Goal: Complete application form: Complete application form

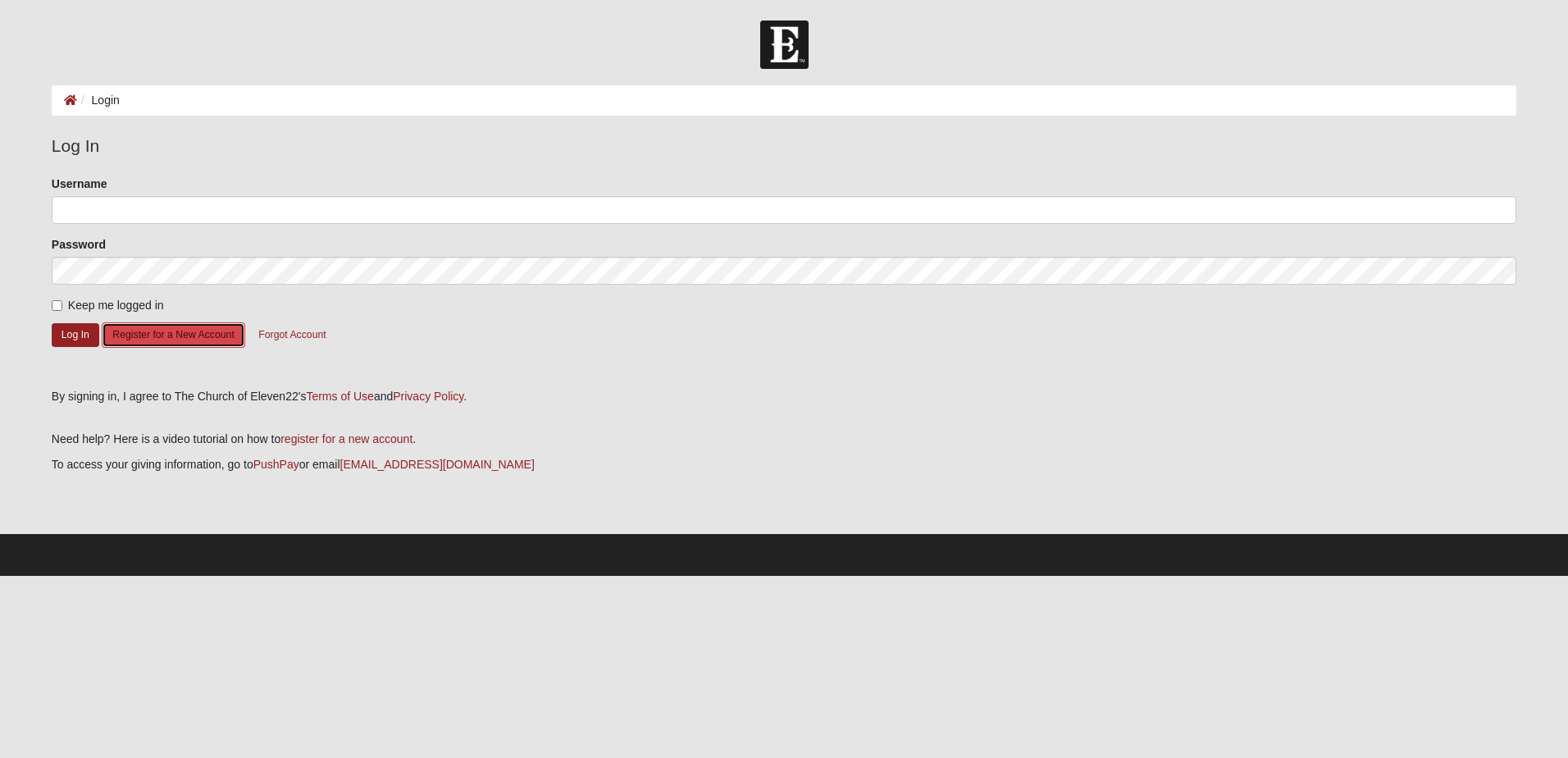
click at [163, 337] on button "Register for a New Account" at bounding box center [174, 335] width 143 height 26
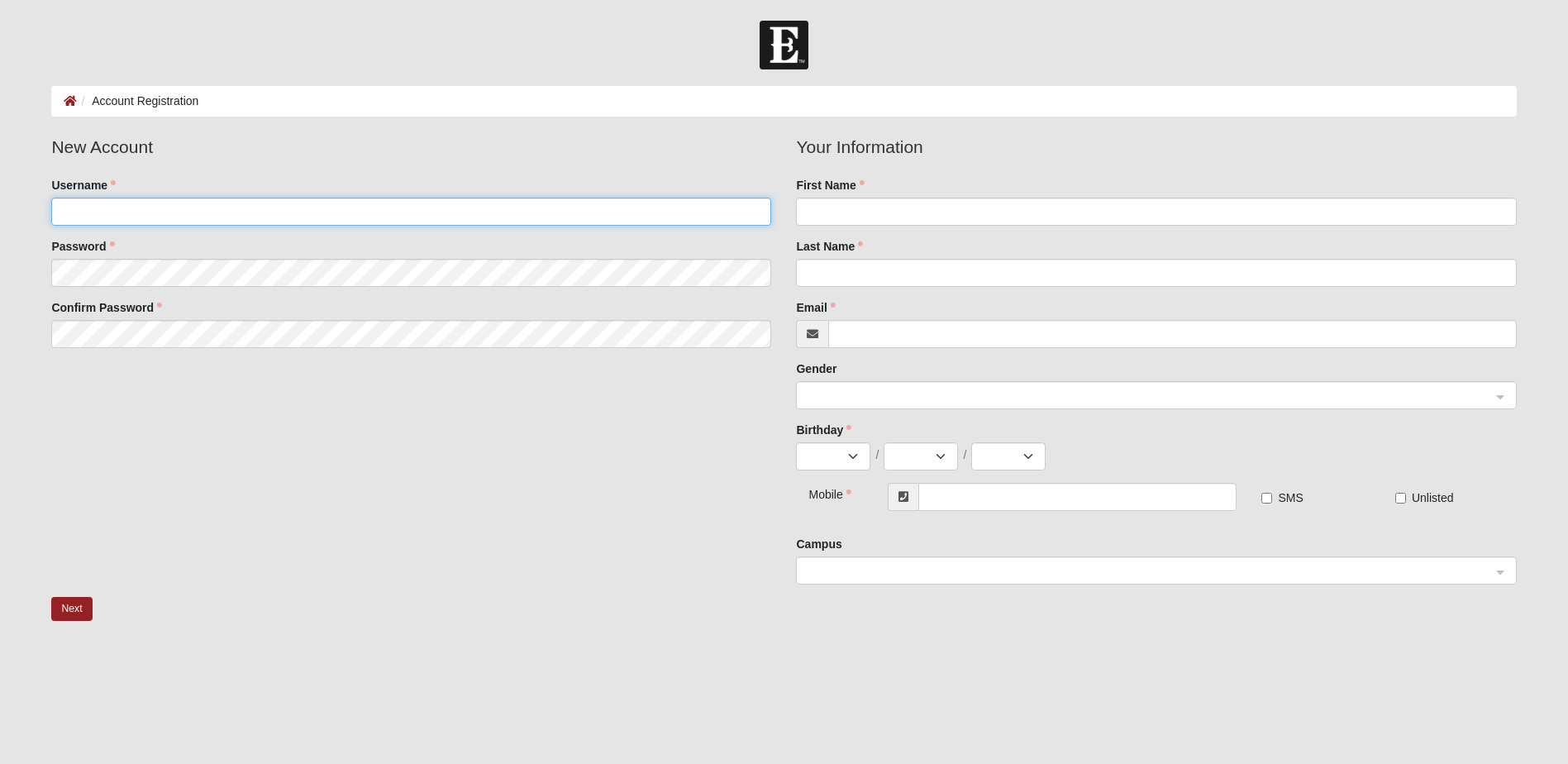
click at [174, 213] on input "Username" at bounding box center [411, 211] width 720 height 28
type input "aarondthompson83"
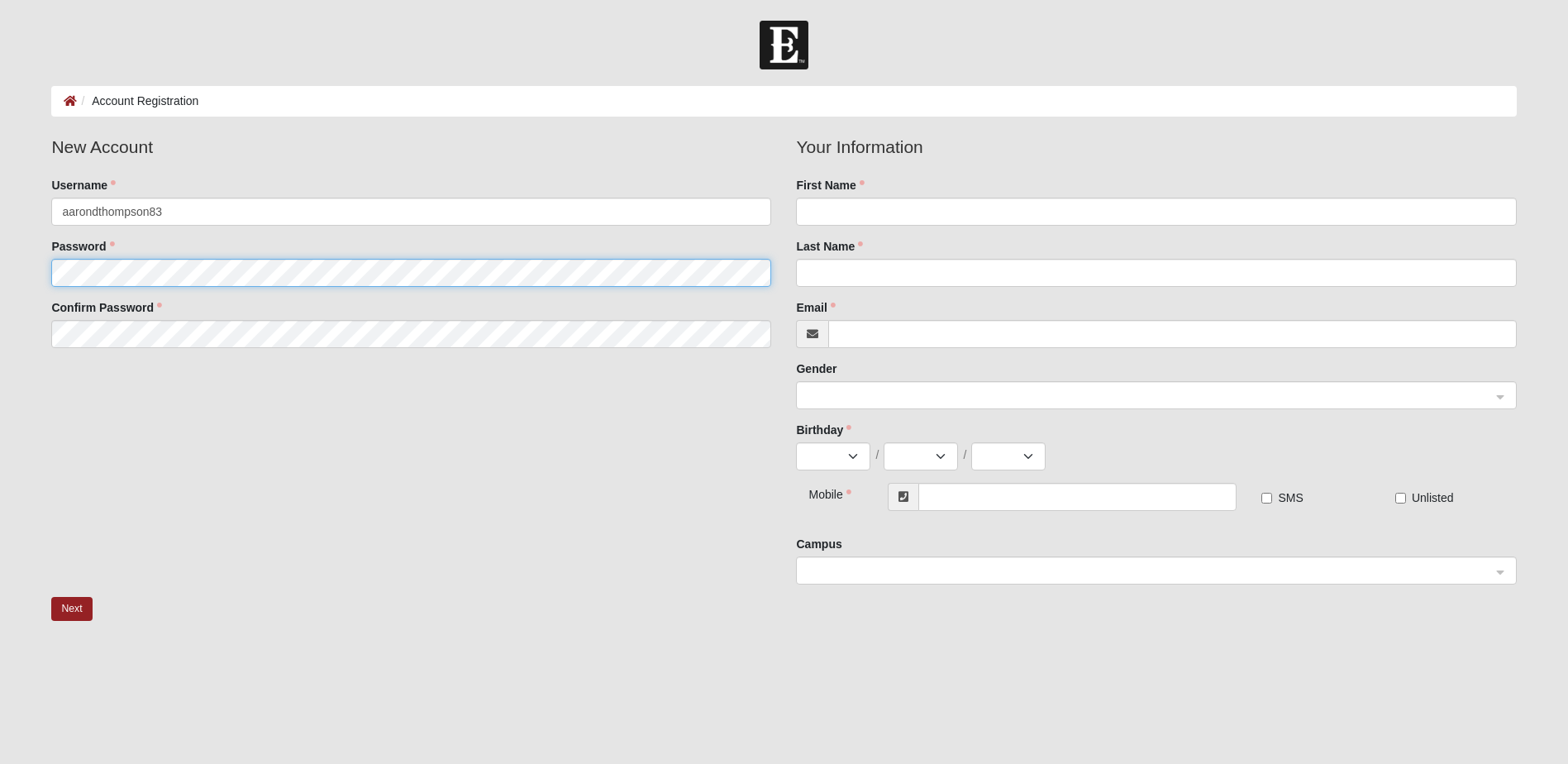
click at [359, 273] on fieldset "New Account Username aarondthompson83 Password Confirm Password" at bounding box center [411, 247] width 745 height 227
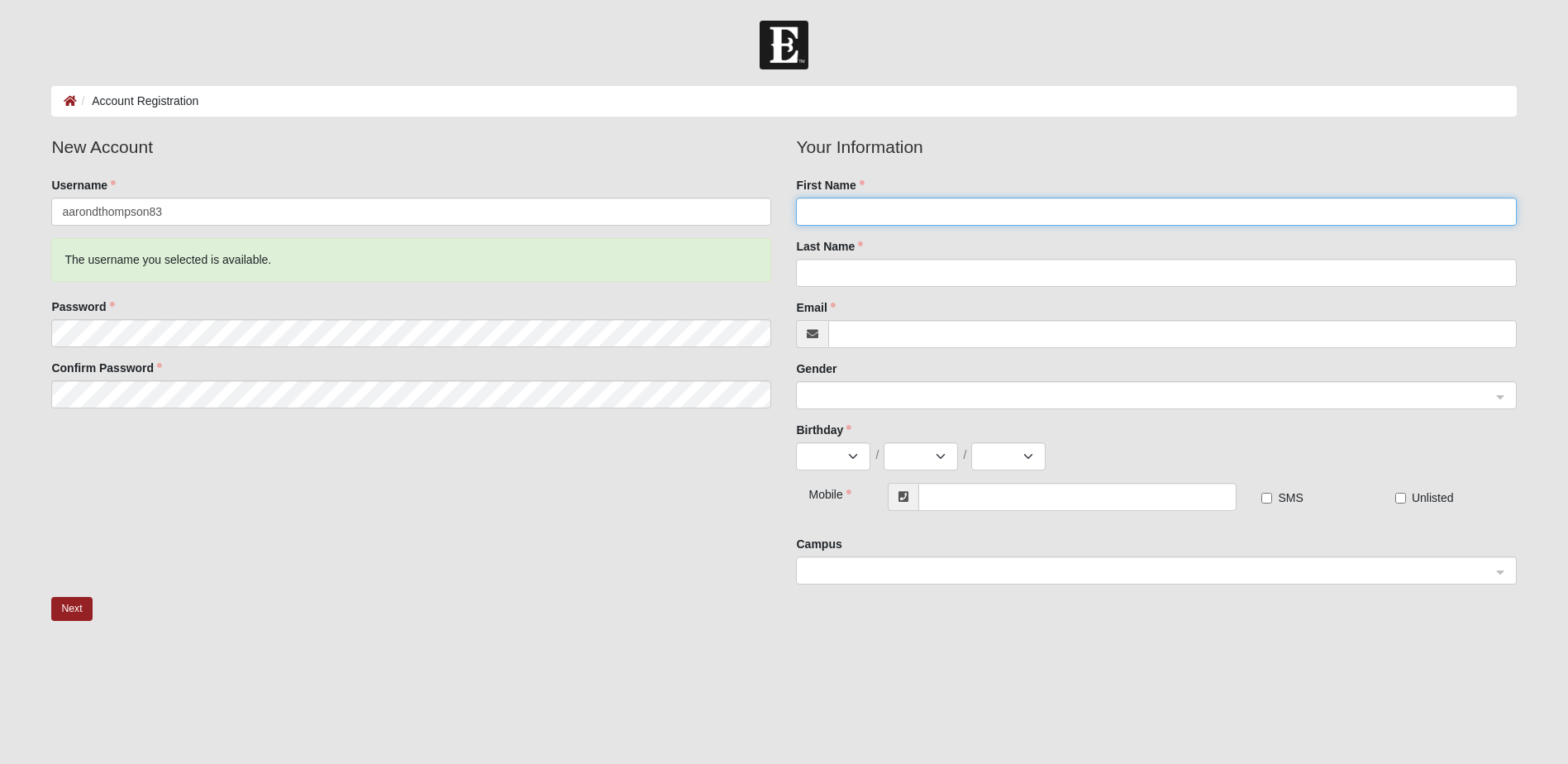
click at [883, 214] on input "First Name" at bounding box center [1156, 211] width 720 height 28
type input "Aaron"
type input "Thompson"
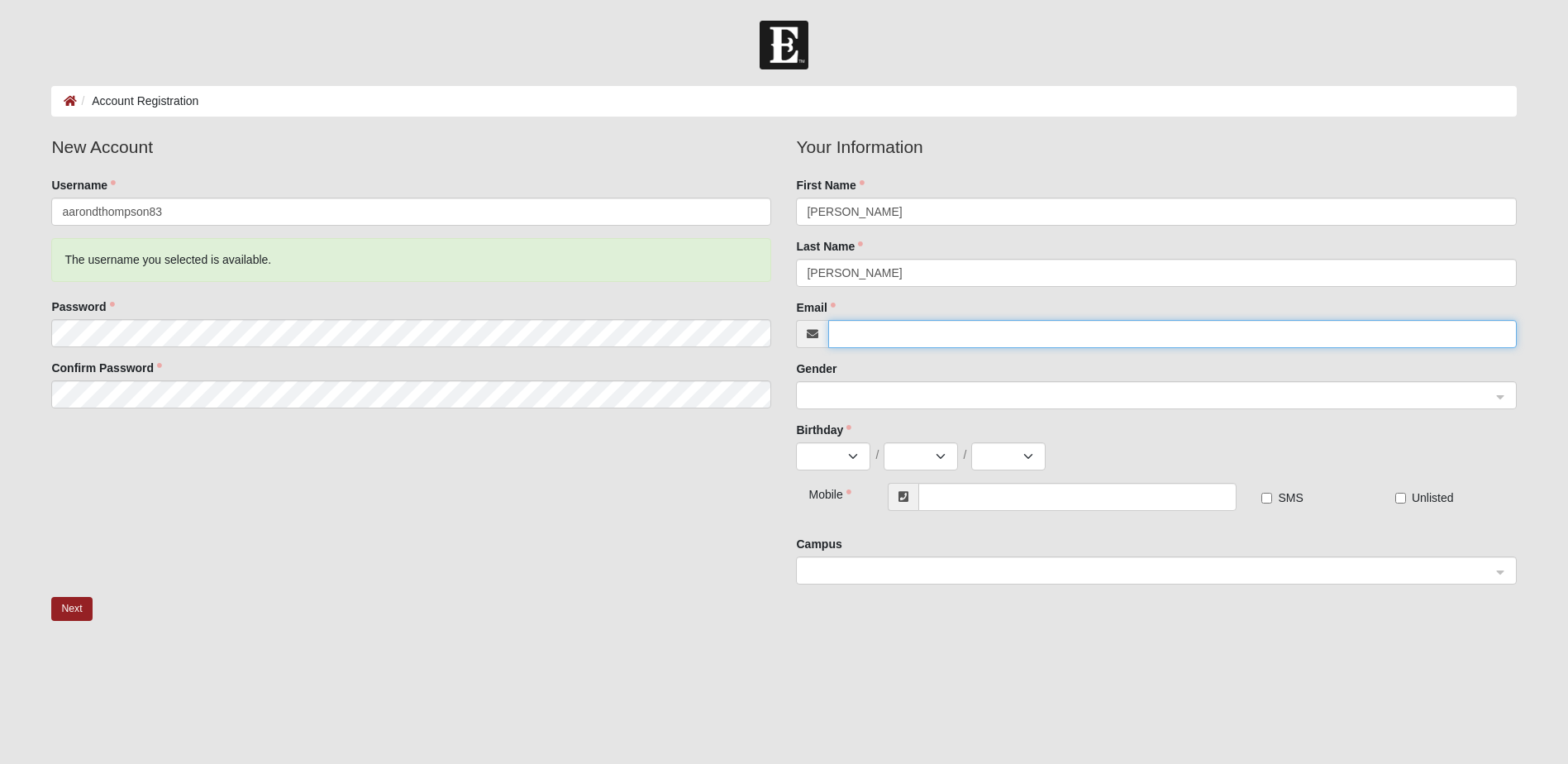
type input "aarondthompson83@gmail.com"
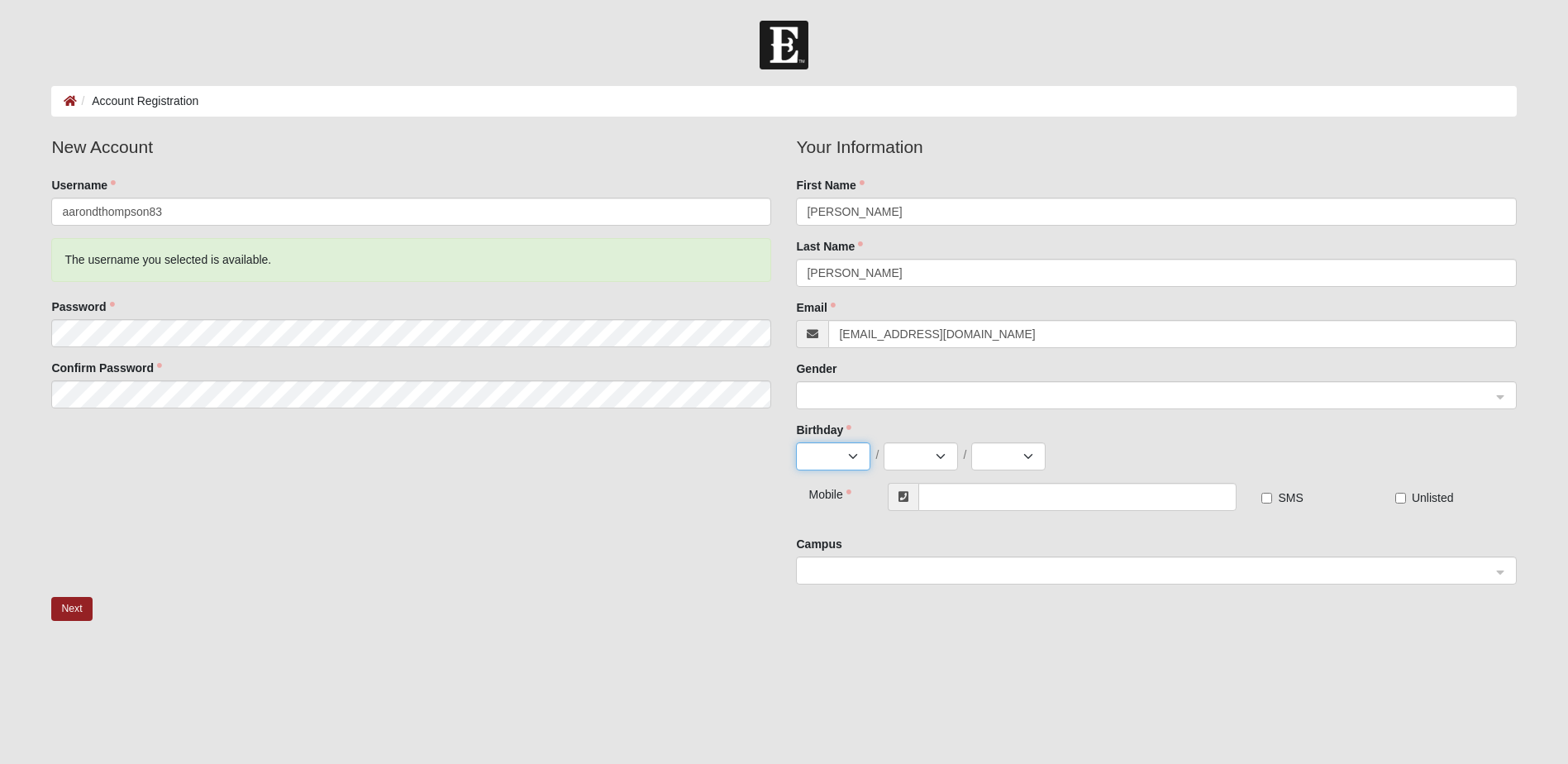
select select "5"
select select "26"
select select "1983"
type input "(619) 396-1713"
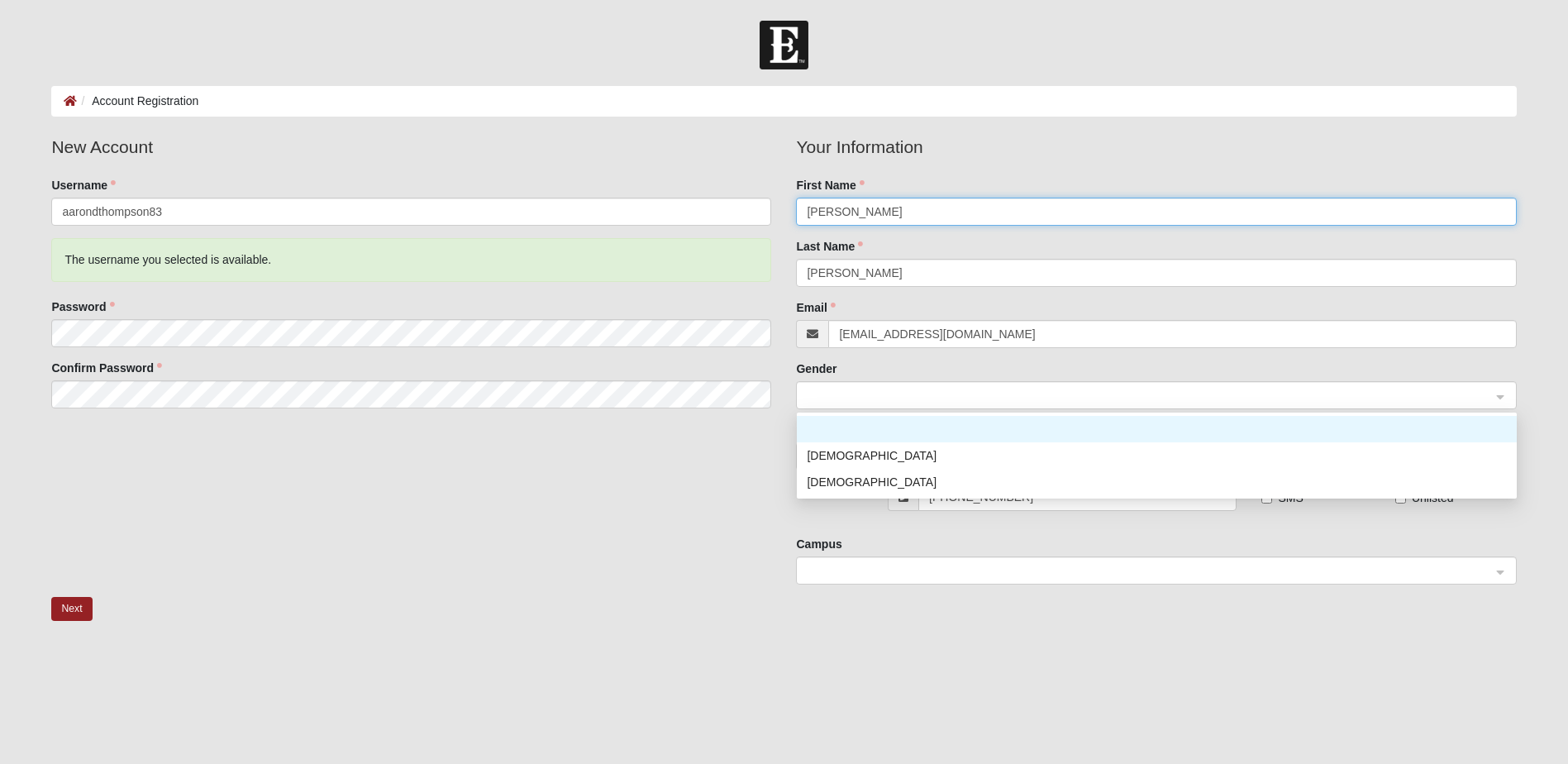
click at [881, 396] on span at bounding box center [1148, 395] width 684 height 18
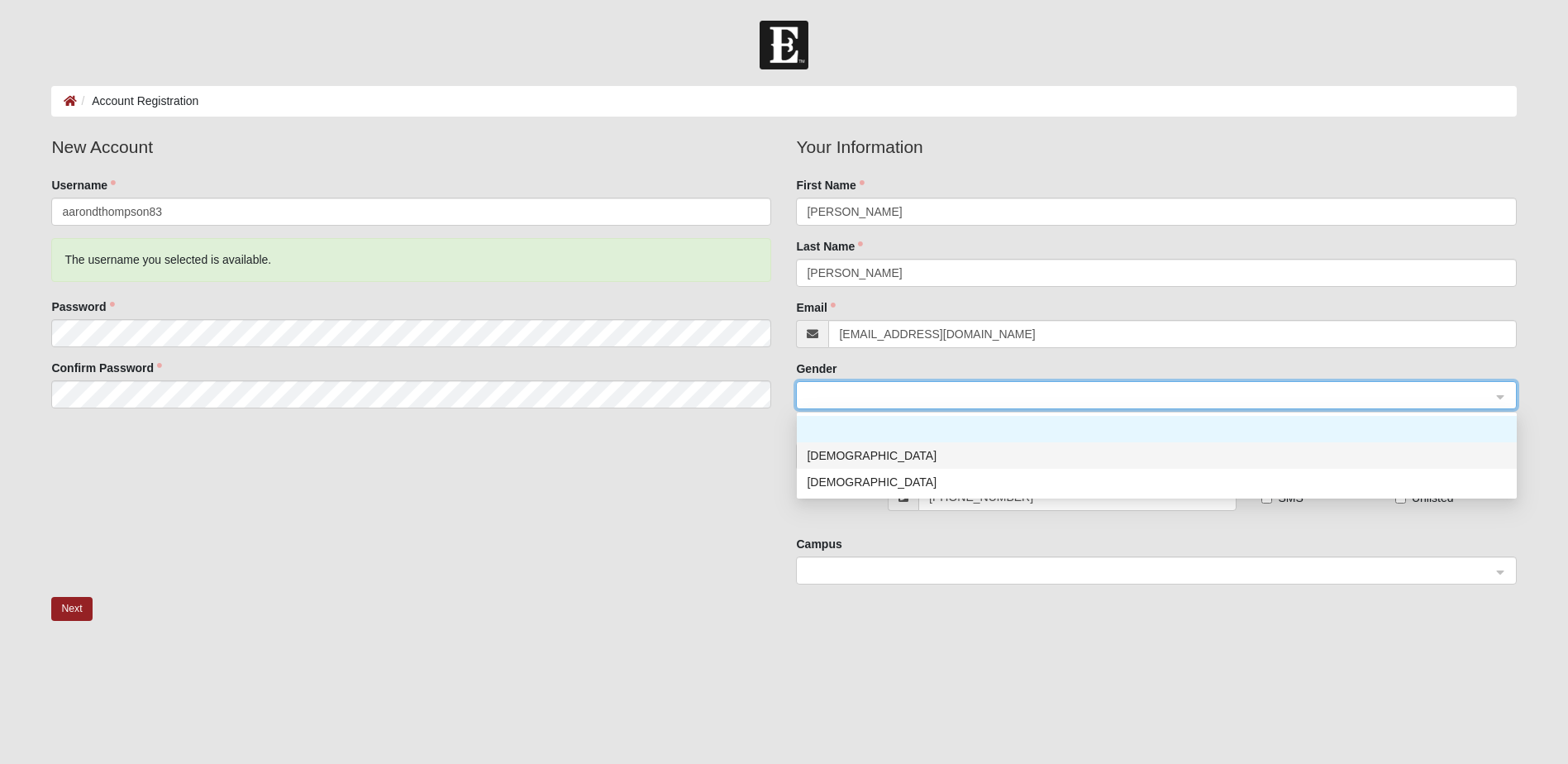
click at [848, 455] on div "[DEMOGRAPHIC_DATA]" at bounding box center [1157, 455] width 700 height 18
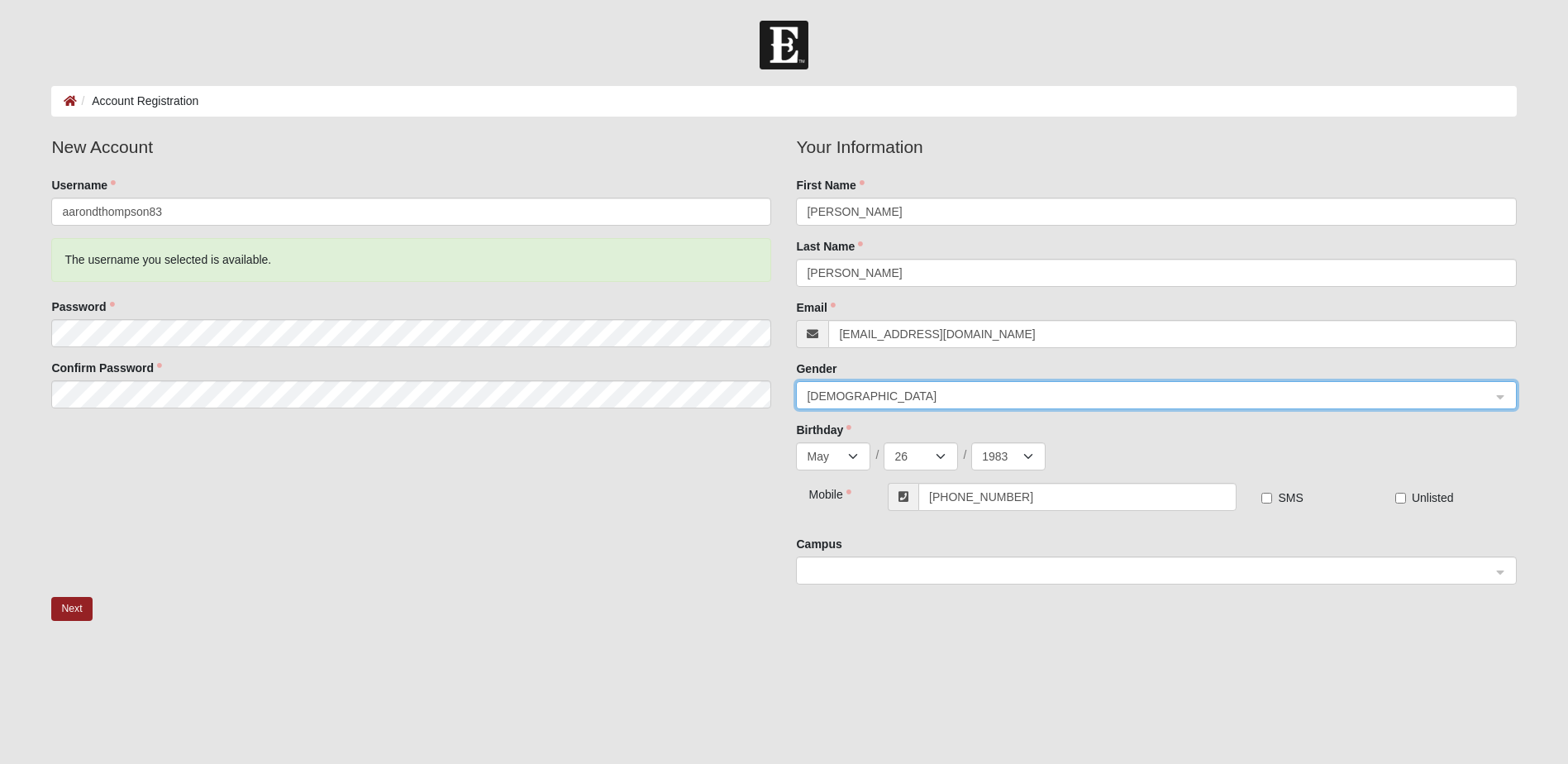
click at [1059, 576] on span at bounding box center [1148, 571] width 684 height 18
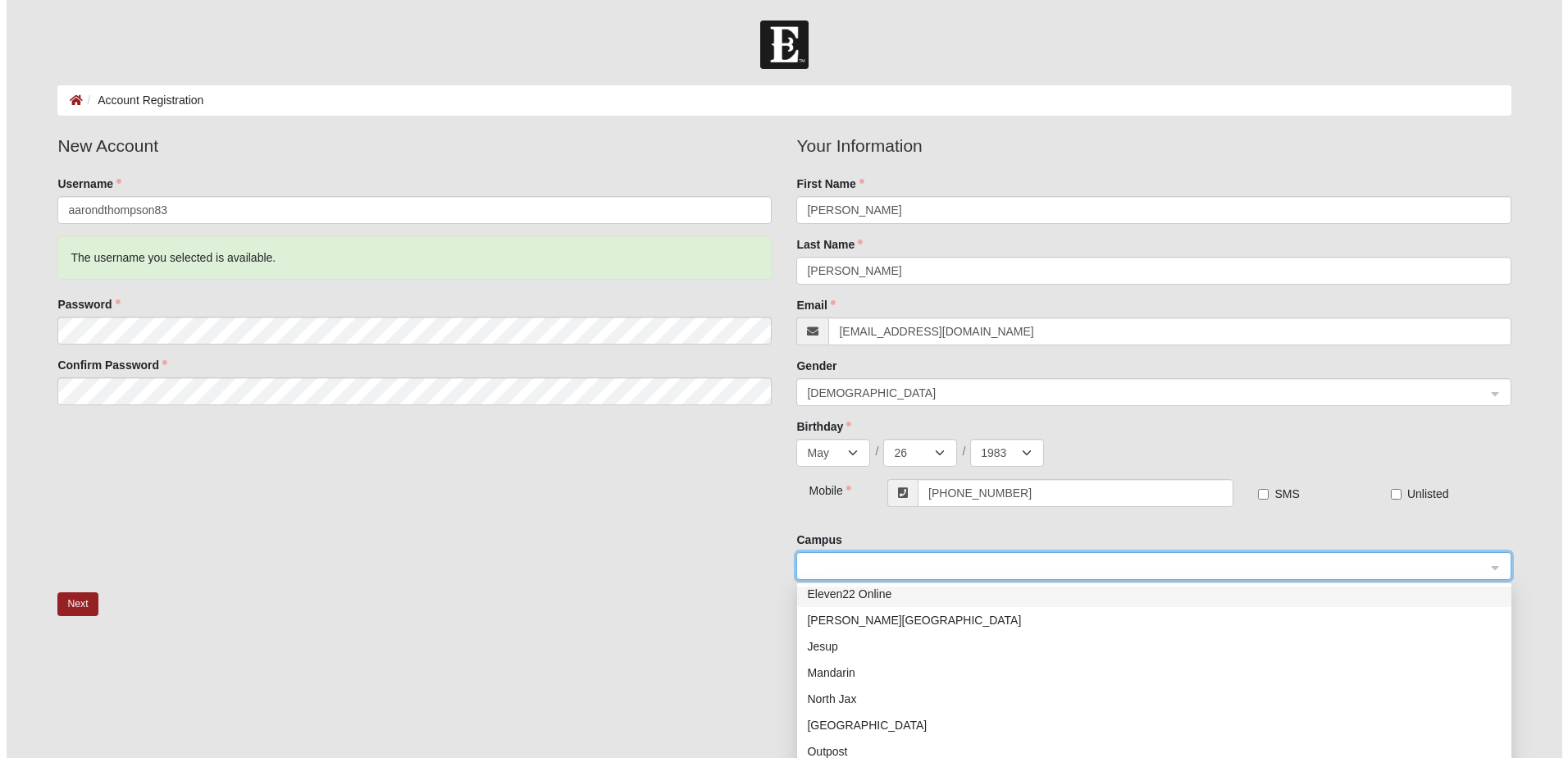
scroll to position [164, 0]
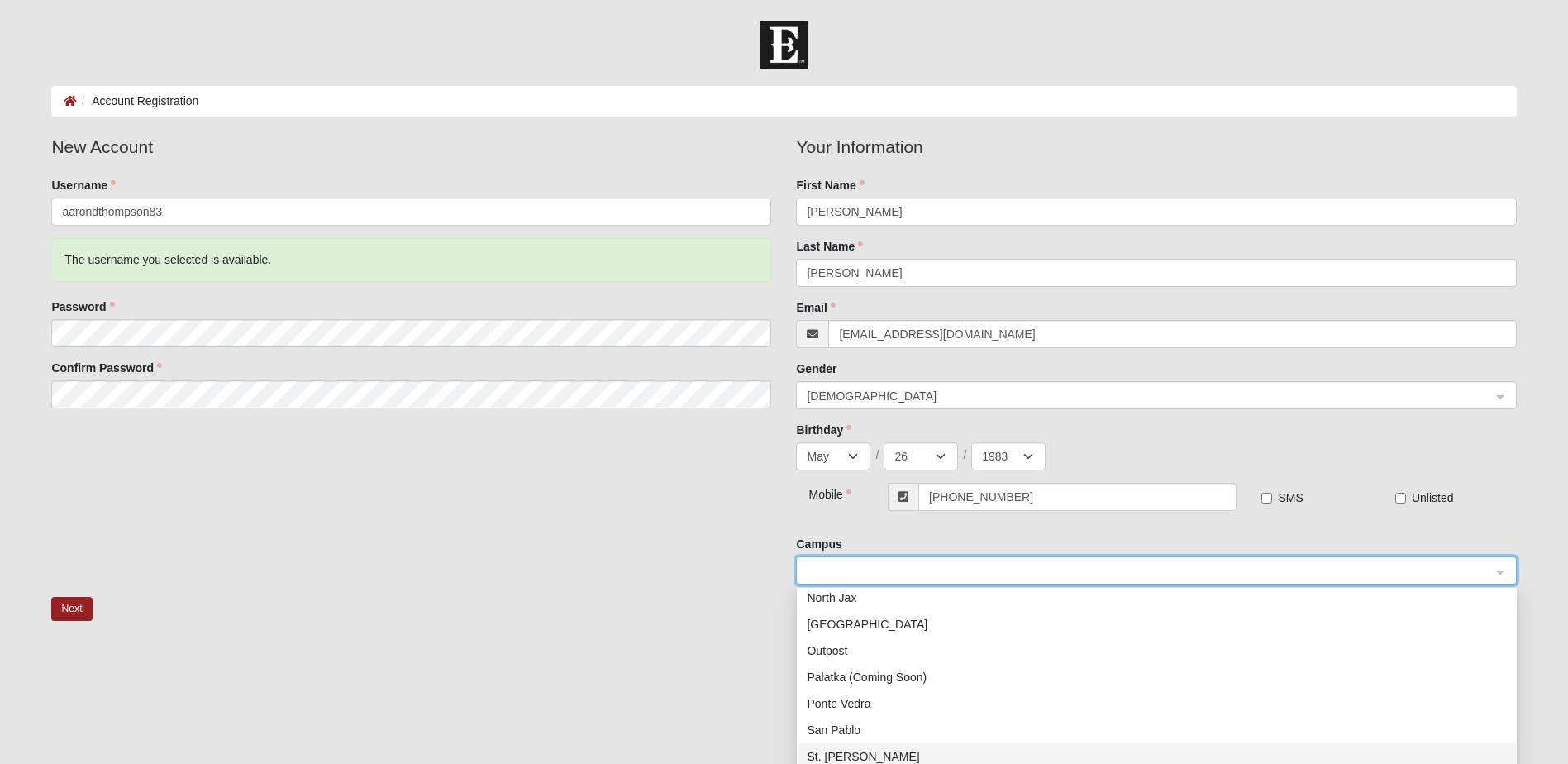
click at [872, 757] on div "St. Johns" at bounding box center [1157, 755] width 700 height 18
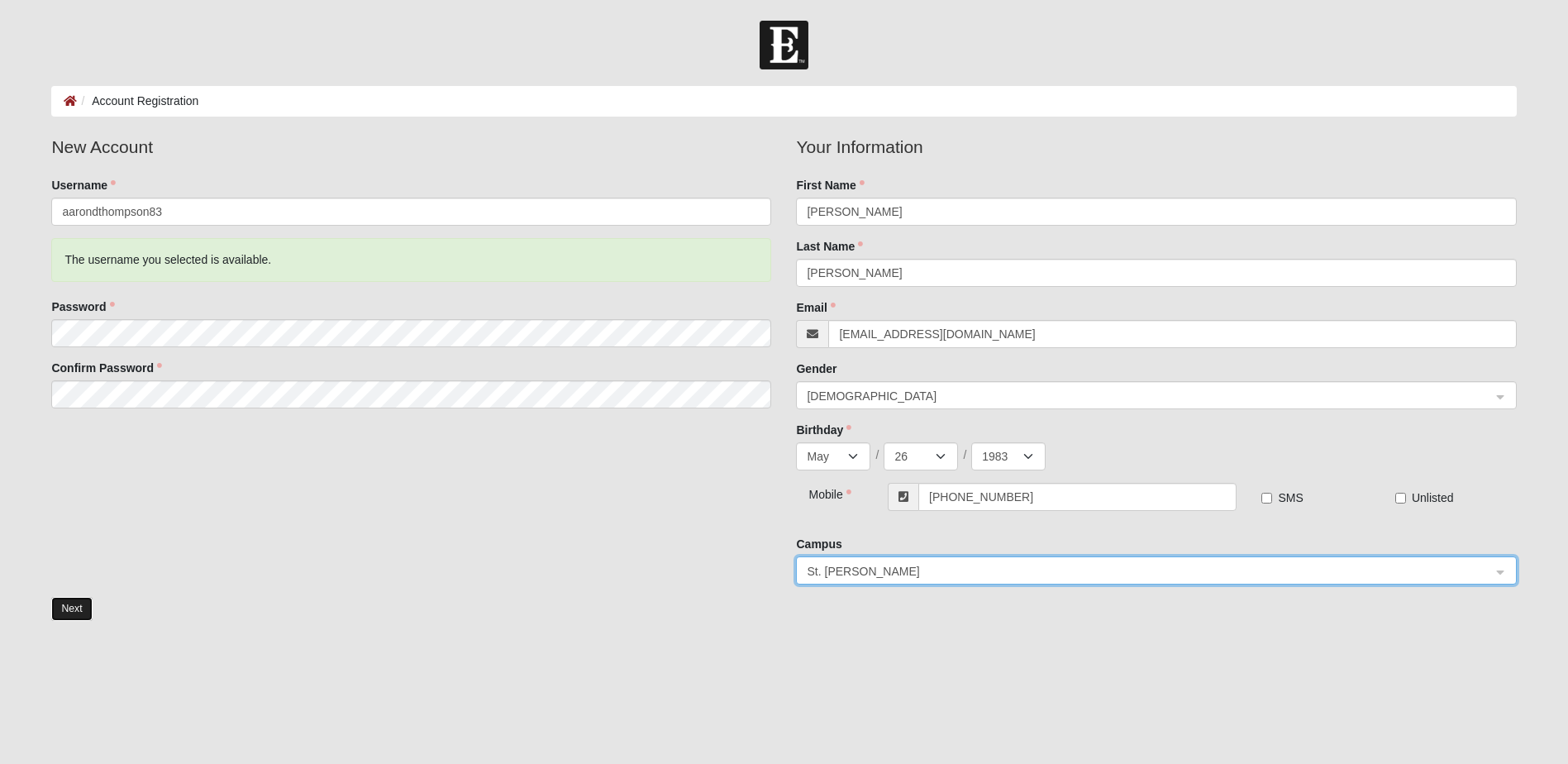
click at [74, 611] on button "Next" at bounding box center [71, 608] width 40 height 24
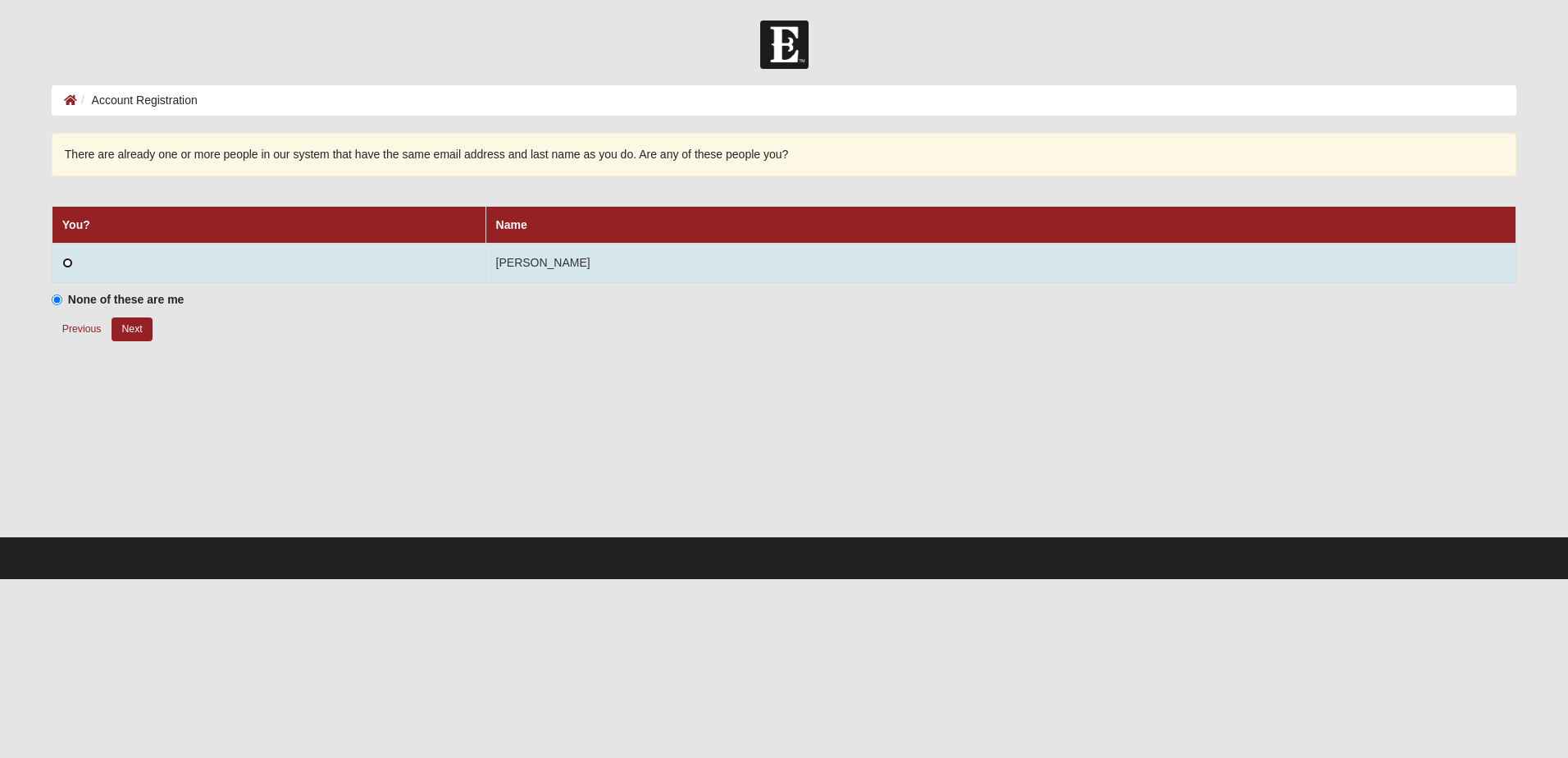
click at [64, 263] on input "radio" at bounding box center [67, 262] width 10 height 10
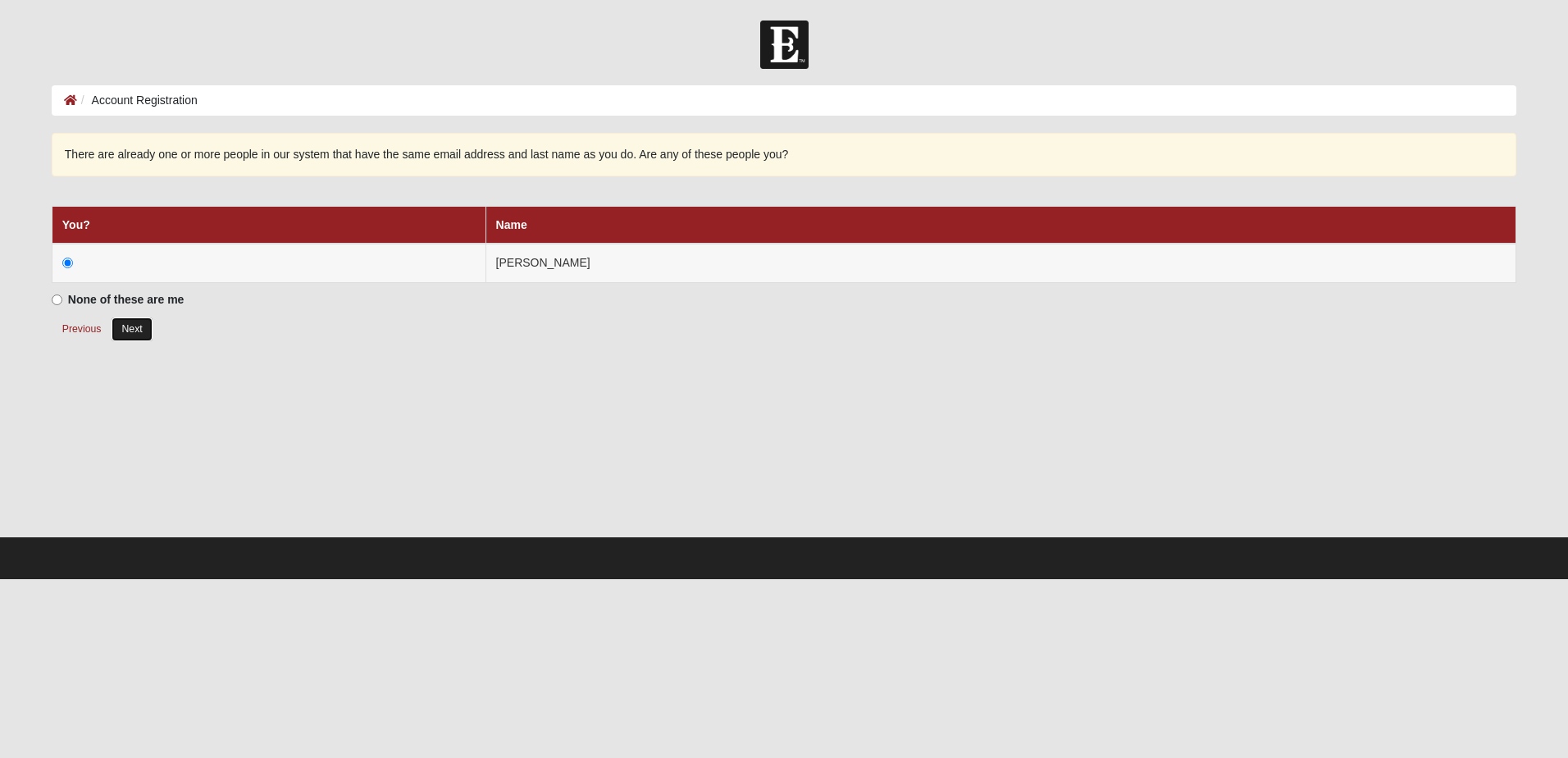
click at [129, 326] on button "Next" at bounding box center [132, 329] width 40 height 24
radio input "true"
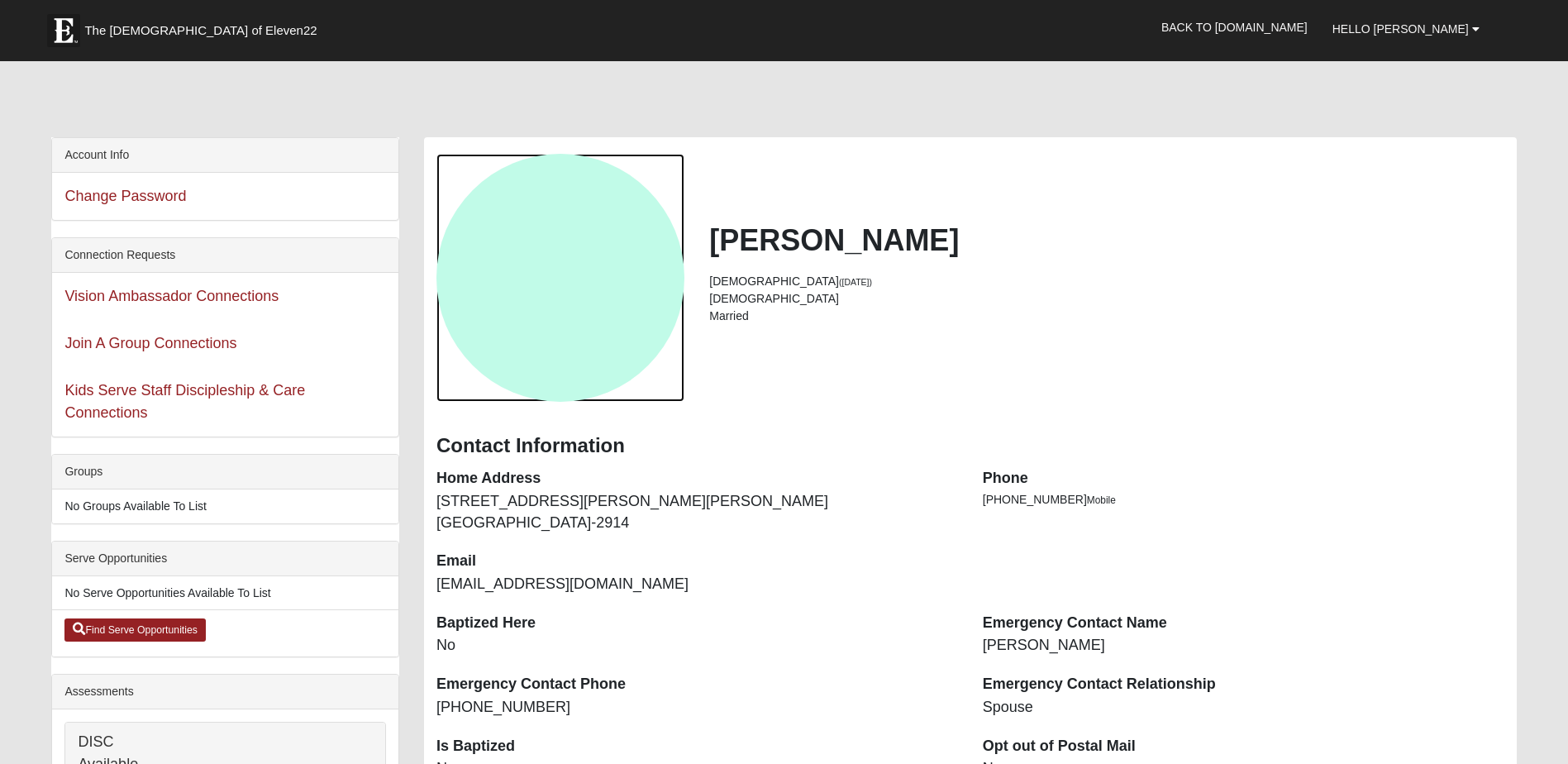
click at [618, 309] on div "View Fullsize Photo" at bounding box center [560, 278] width 248 height 248
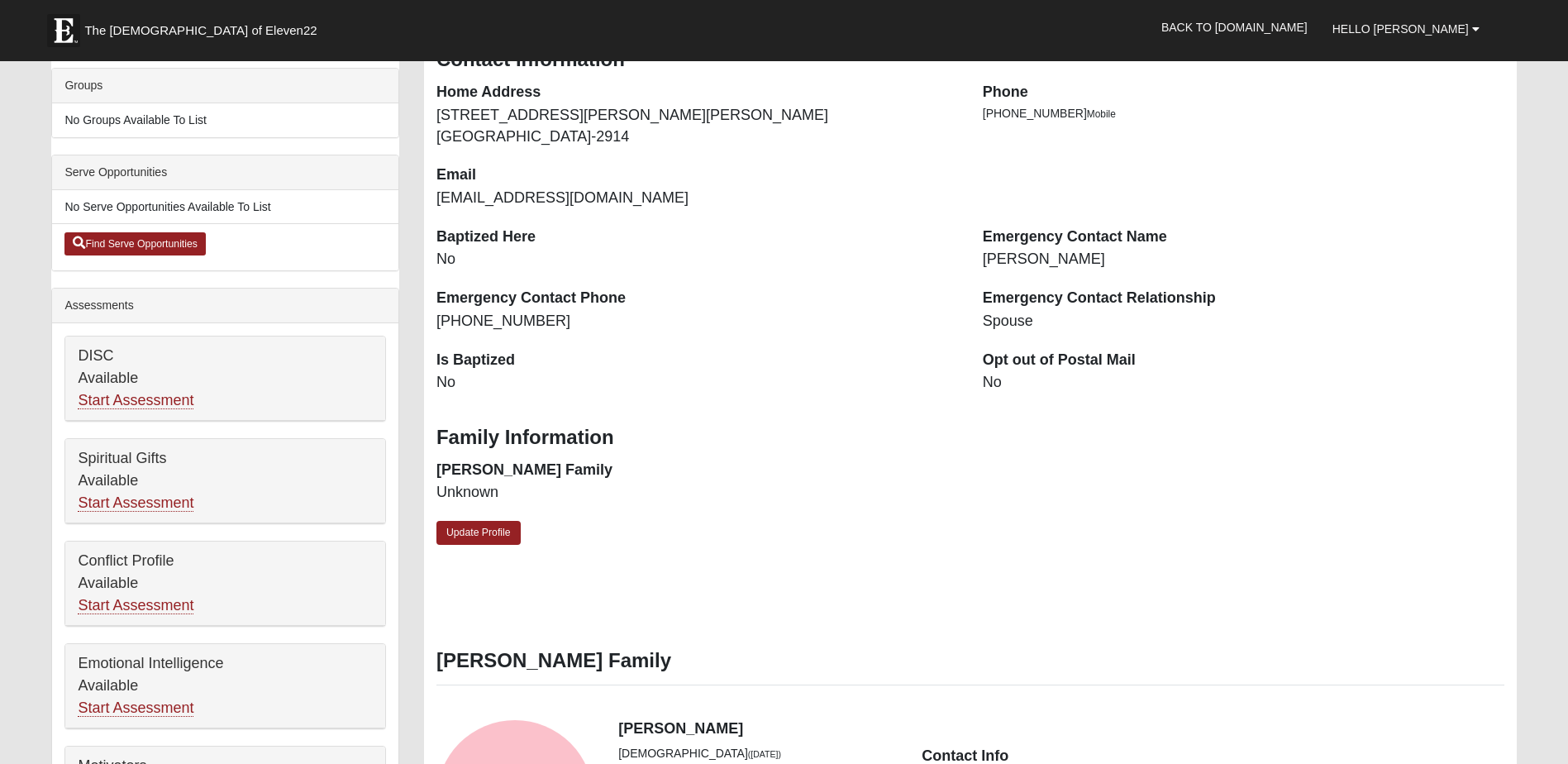
scroll to position [413, 0]
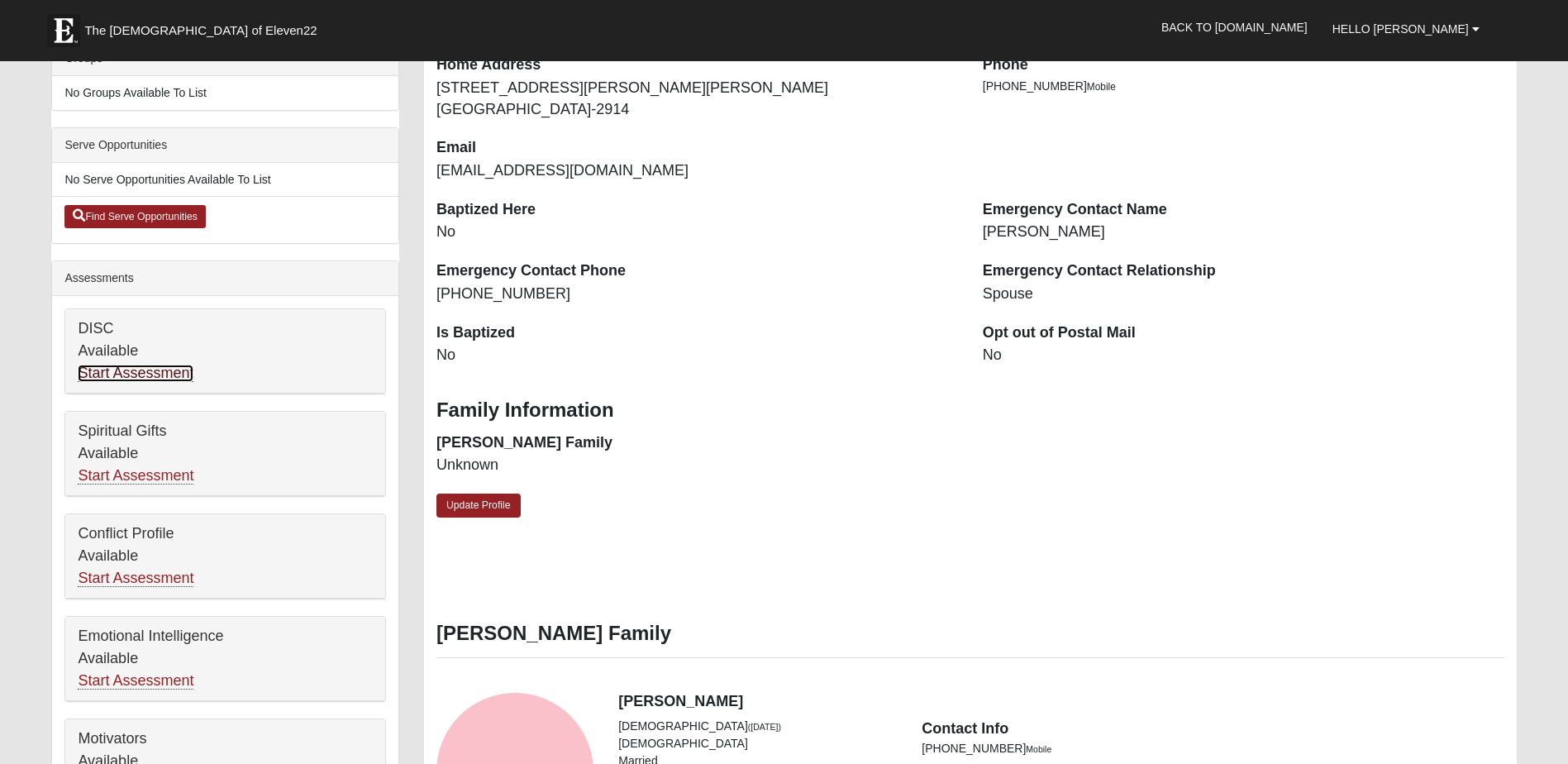
click at [121, 373] on link "Start Assessment" at bounding box center [136, 373] width 115 height 17
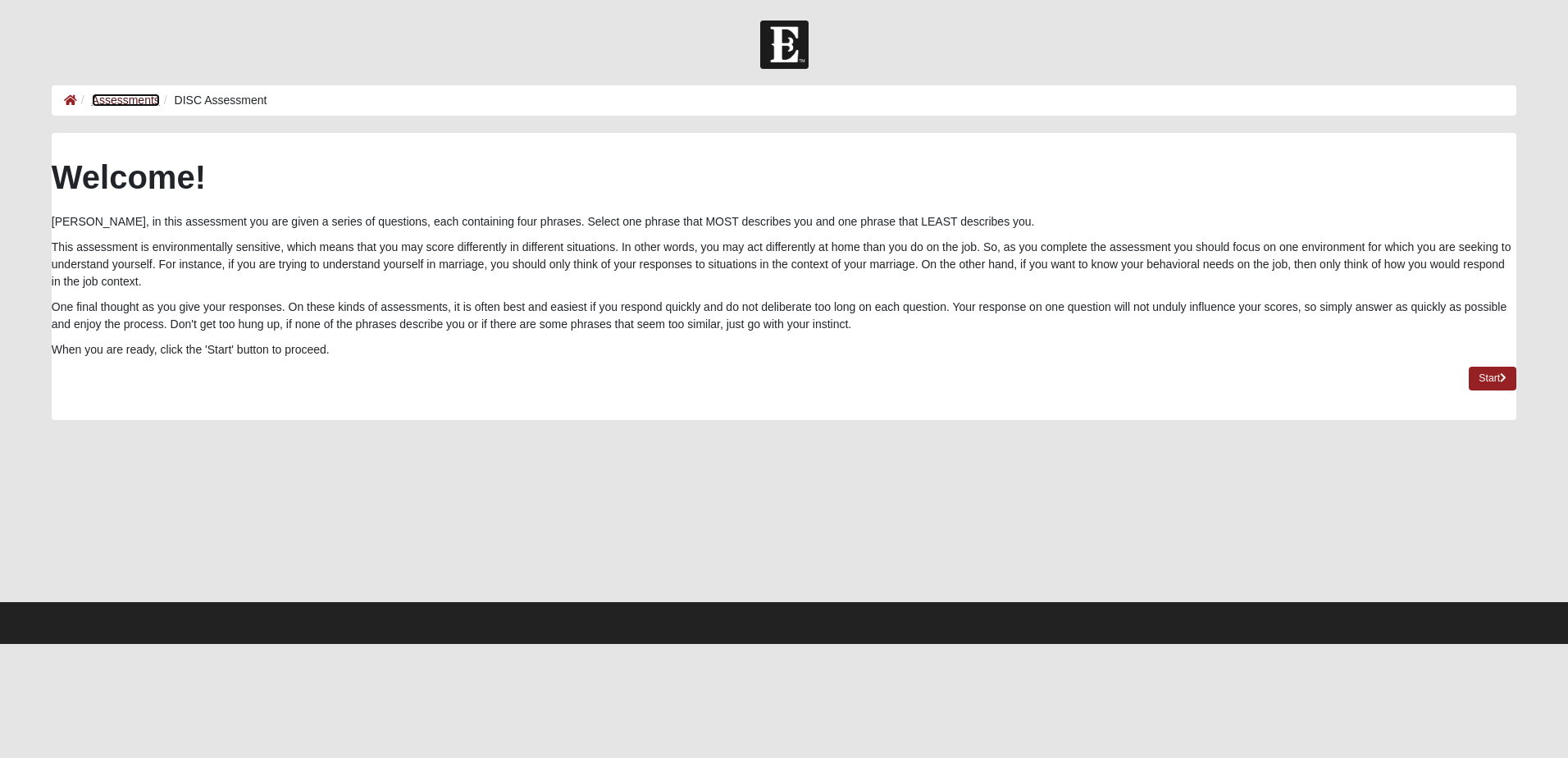
click at [143, 97] on link "Assessments" at bounding box center [125, 100] width 68 height 13
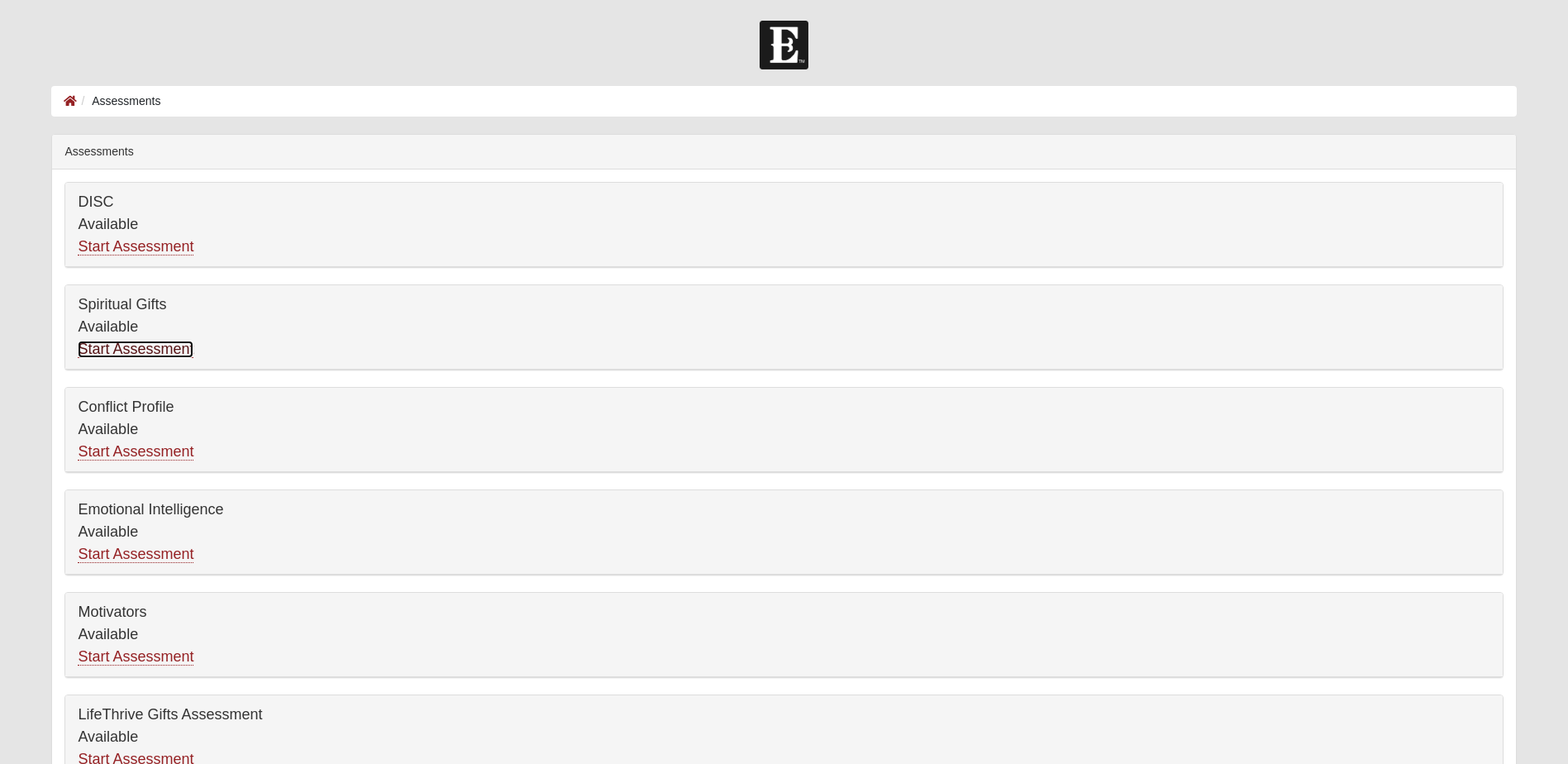
click at [144, 351] on link "Start Assessment" at bounding box center [136, 349] width 115 height 17
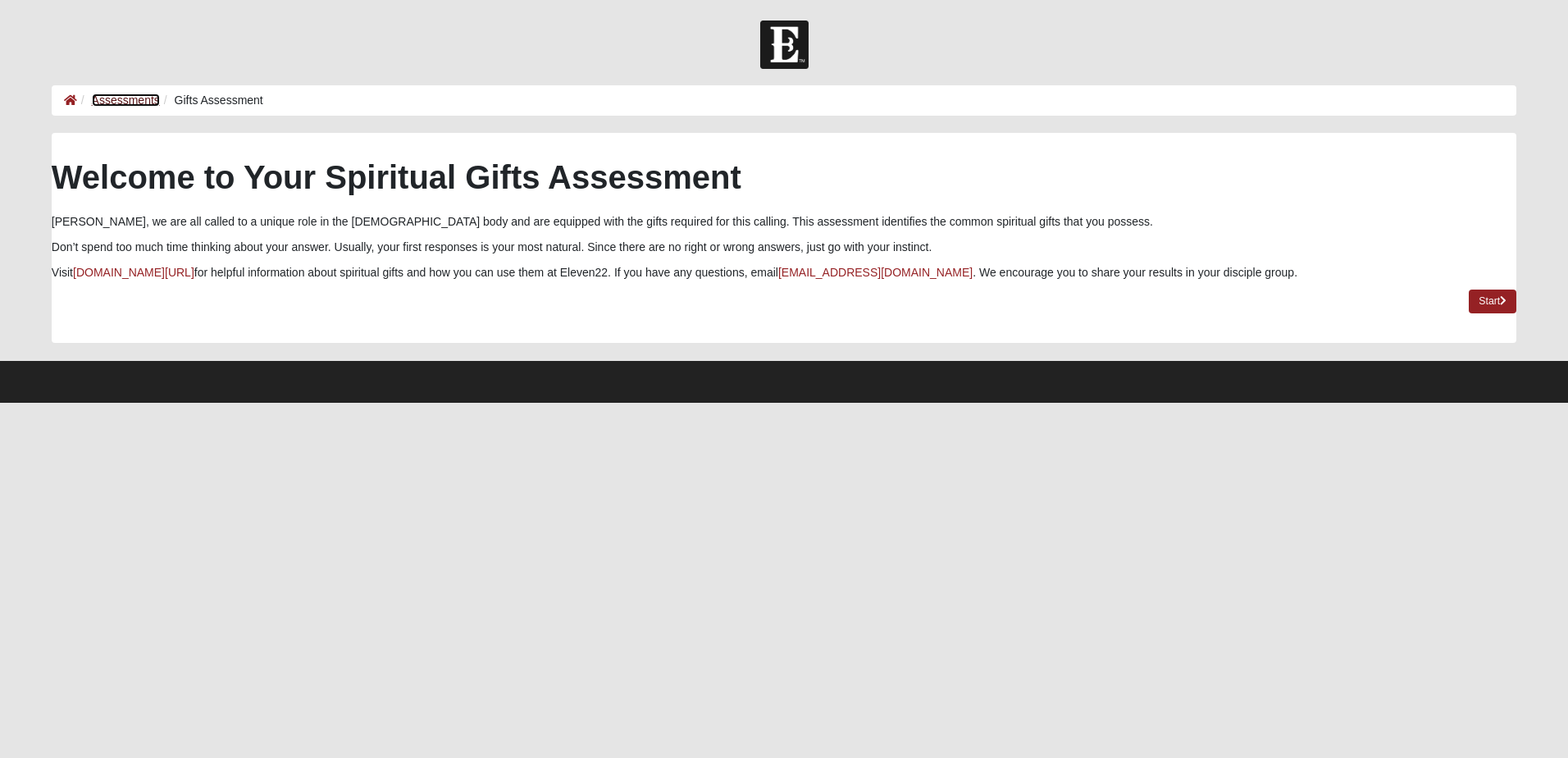
click at [131, 102] on link "Assessments" at bounding box center [125, 100] width 68 height 13
